Goal: Information Seeking & Learning: Find specific page/section

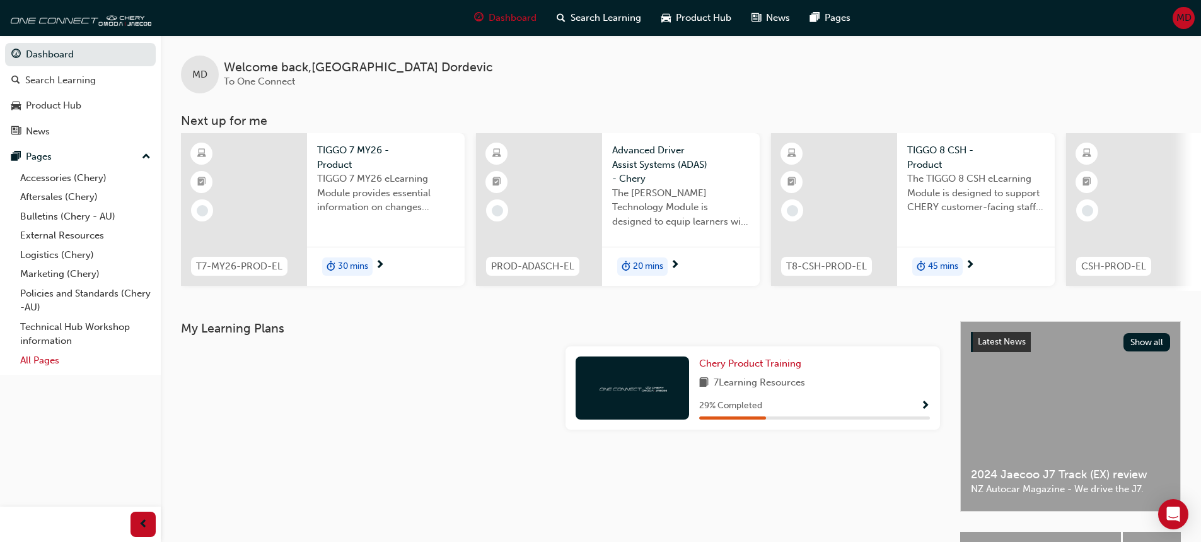
click at [47, 356] on link "All Pages" at bounding box center [85, 361] width 141 height 20
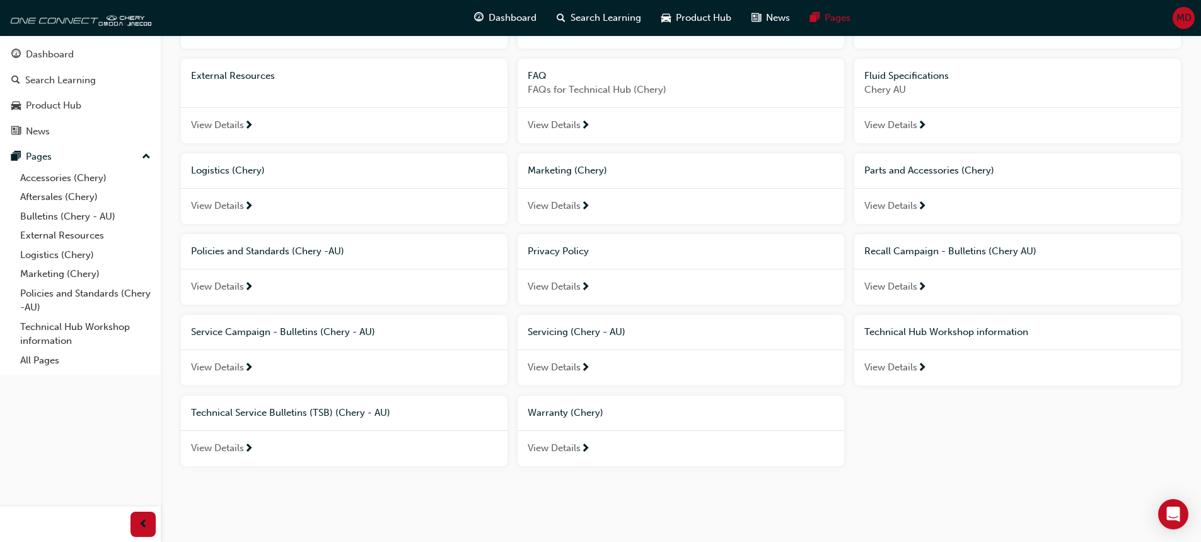
scroll to position [168, 0]
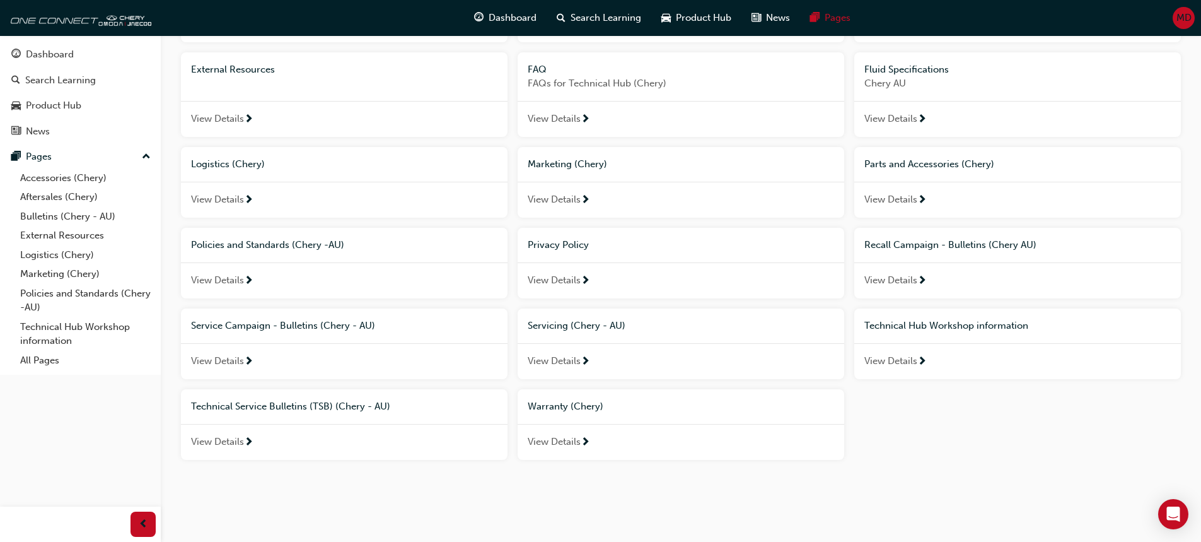
click at [568, 405] on span "Warranty (Chery)" at bounding box center [566, 405] width 76 height 11
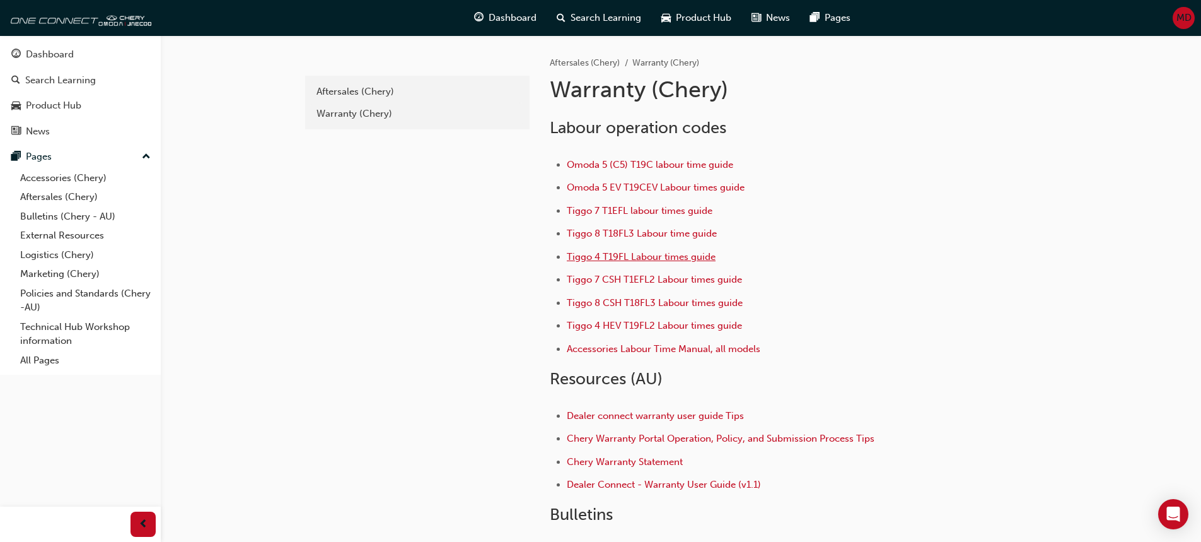
click at [686, 257] on span "Tiggo 4 T19FL Labour times guide" at bounding box center [641, 256] width 149 height 11
click at [626, 254] on span "Tiggo 4 T19FL Labour times guide" at bounding box center [641, 256] width 149 height 11
click at [654, 168] on span "Omoda 5 (C5) T19C labour time guide" at bounding box center [650, 164] width 166 height 11
